Goal: Navigation & Orientation: Find specific page/section

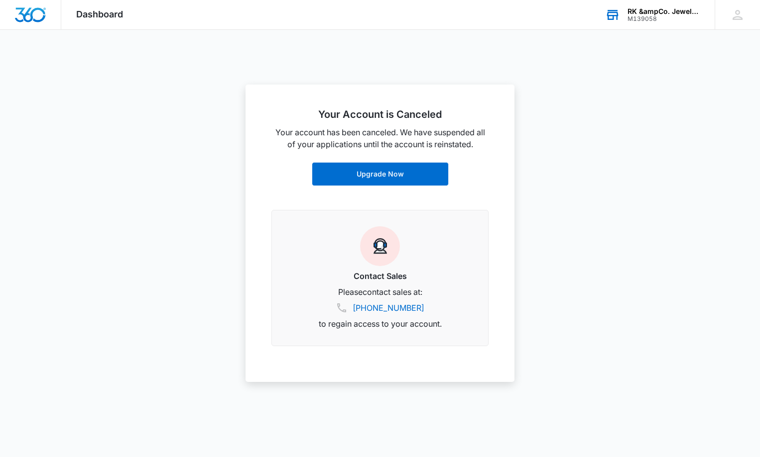
click at [676, 8] on div "RK &ampCo. Jewelers" at bounding box center [663, 11] width 73 height 8
click at [616, 103] on span "RK Co. Luxury Lending" at bounding box center [611, 102] width 79 height 8
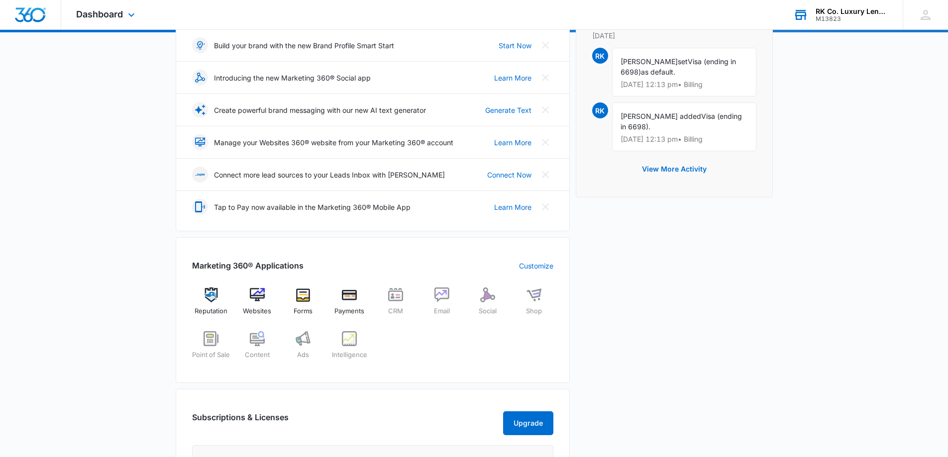
scroll to position [149, 0]
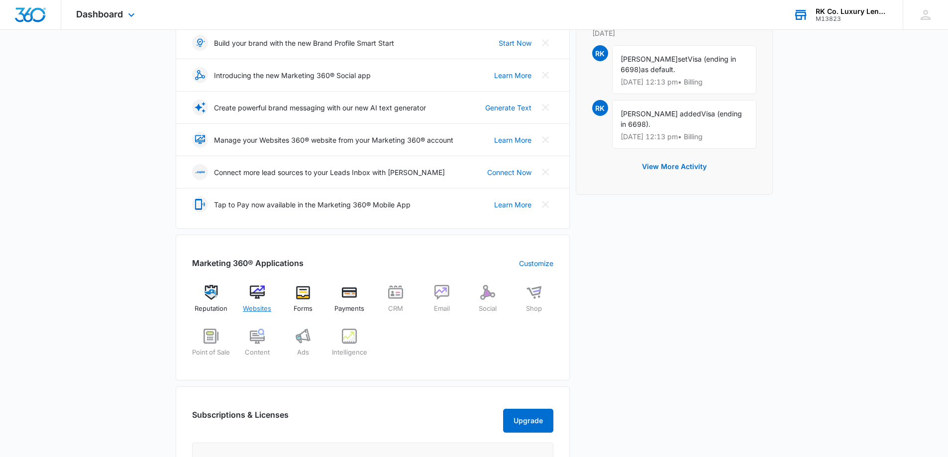
click at [259, 287] on img at bounding box center [257, 292] width 15 height 15
